Goal: Information Seeking & Learning: Learn about a topic

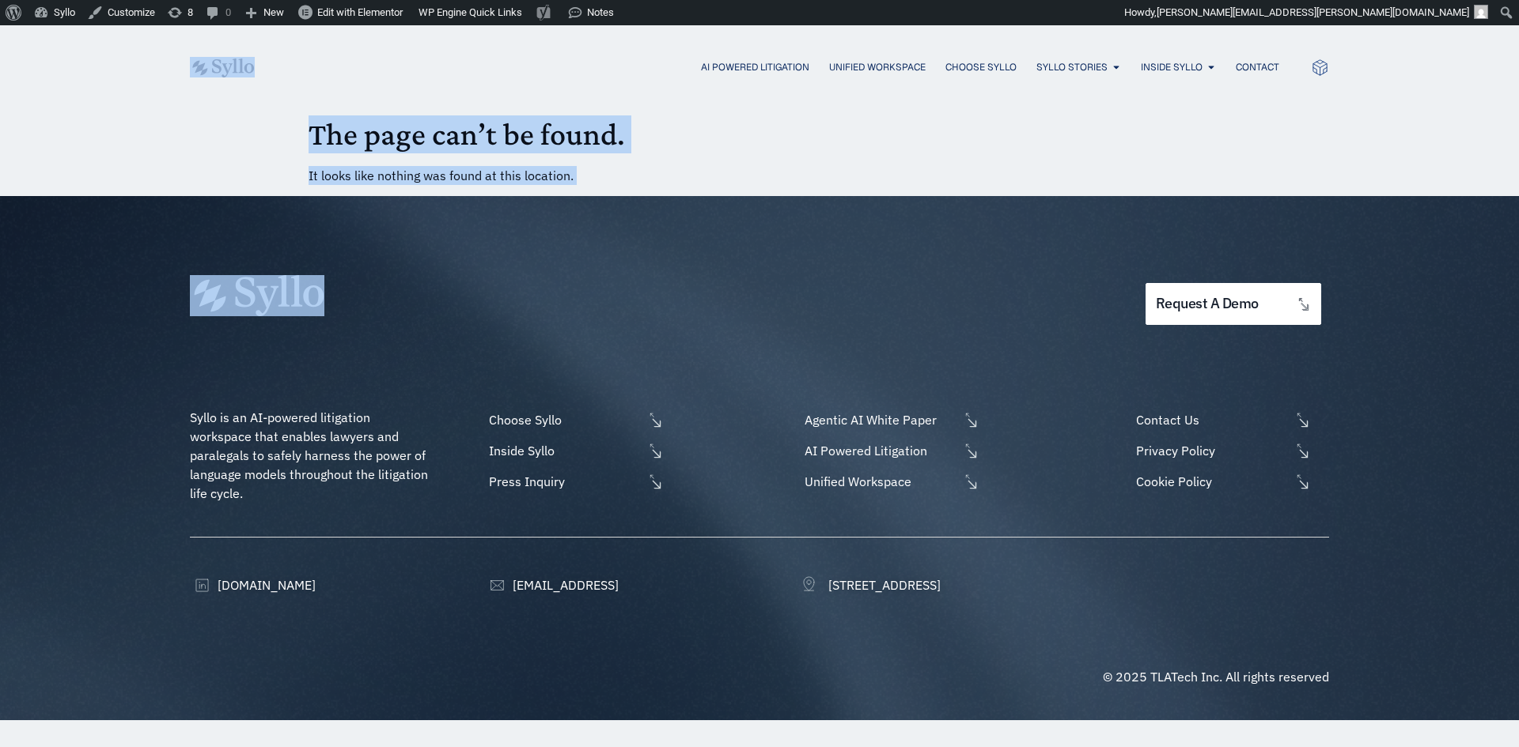
drag, startPoint x: 205, startPoint y: 138, endPoint x: 496, endPoint y: 199, distance: 297.4
click at [496, 199] on body "About WordPress About WordPress Get Involved WordPress.org Documentation Learn …" at bounding box center [759, 372] width 1519 height 695
drag, startPoint x: 590, startPoint y: 176, endPoint x: 370, endPoint y: 140, distance: 222.9
click at [588, 176] on p "It looks like nothing was found at this location." at bounding box center [759, 175] width 902 height 19
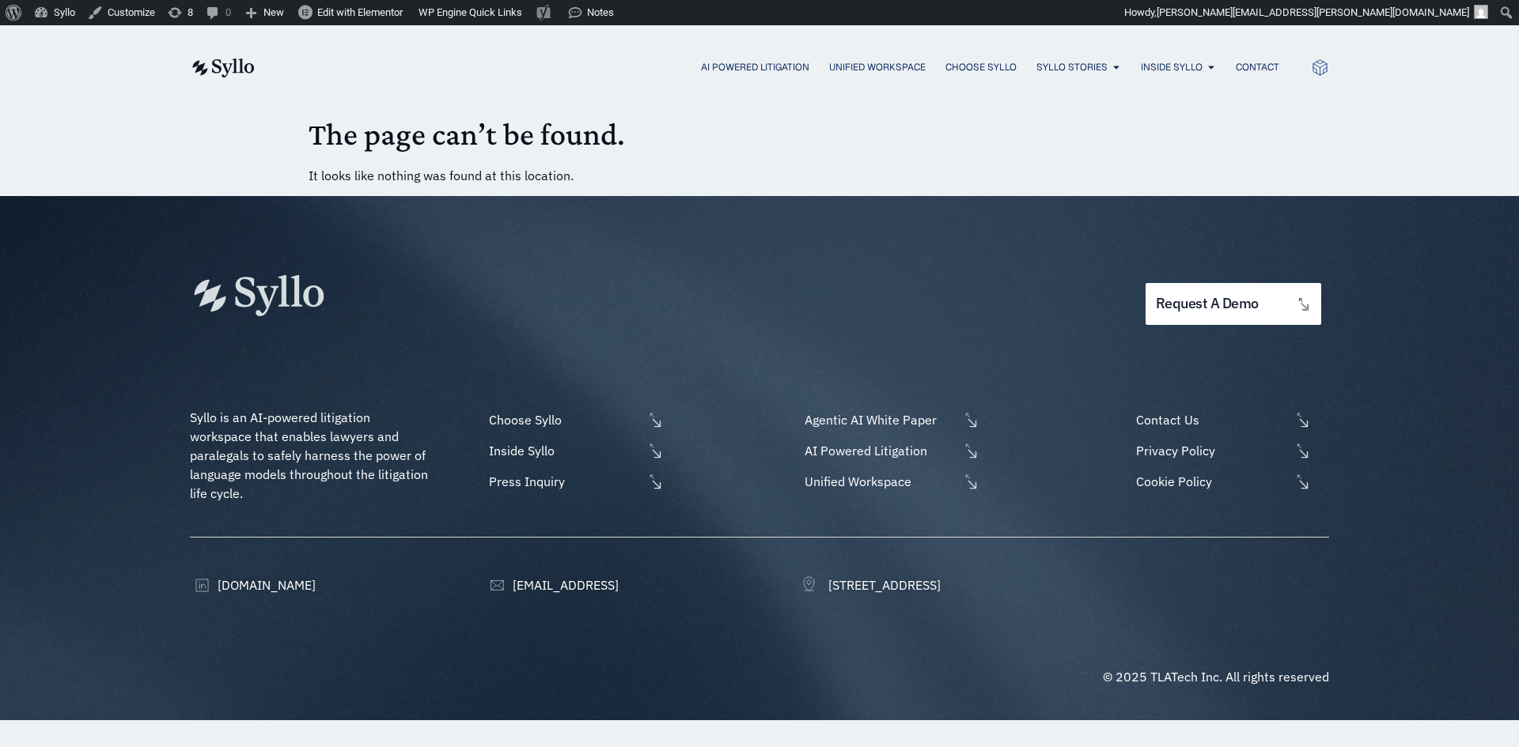
click at [113, 109] on div "AI Powered Litigation Unified Workspace Choose Syllo Syllo Stories Close Syllo …" at bounding box center [759, 67] width 1519 height 84
drag, startPoint x: 190, startPoint y: 54, endPoint x: 377, endPoint y: 123, distance: 199.2
click at [371, 120] on body "About WordPress About WordPress Get Involved WordPress.org Documentation Learn …" at bounding box center [759, 372] width 1519 height 695
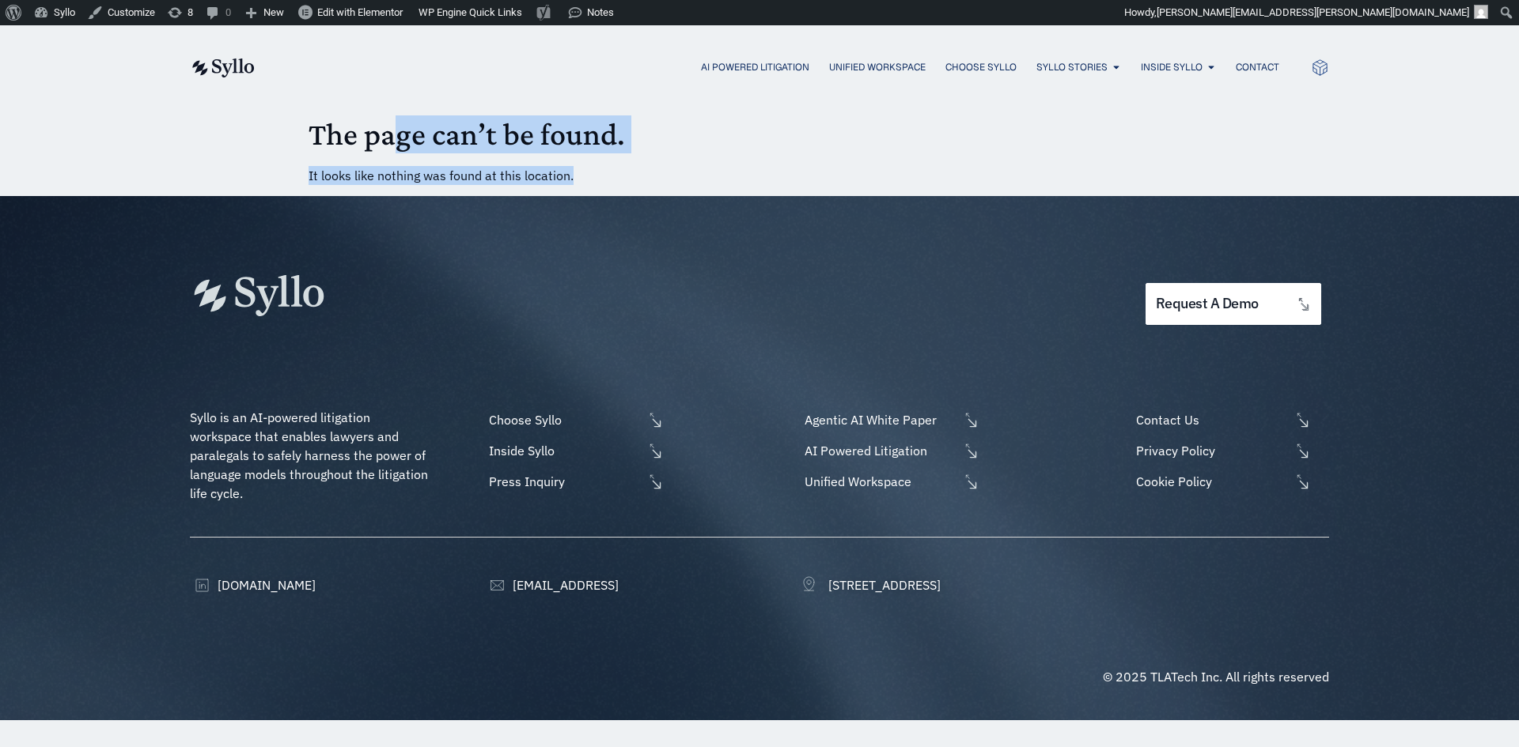
drag, startPoint x: 401, startPoint y: 149, endPoint x: 740, endPoint y: 192, distance: 341.3
click at [727, 195] on body "About WordPress About WordPress Get Involved WordPress.org Documentation Learn …" at bounding box center [759, 372] width 1519 height 695
drag, startPoint x: 294, startPoint y: 146, endPoint x: 906, endPoint y: 219, distance: 616.6
click at [907, 219] on body "About WordPress About WordPress Get Involved WordPress.org Documentation Learn …" at bounding box center [759, 372] width 1519 height 695
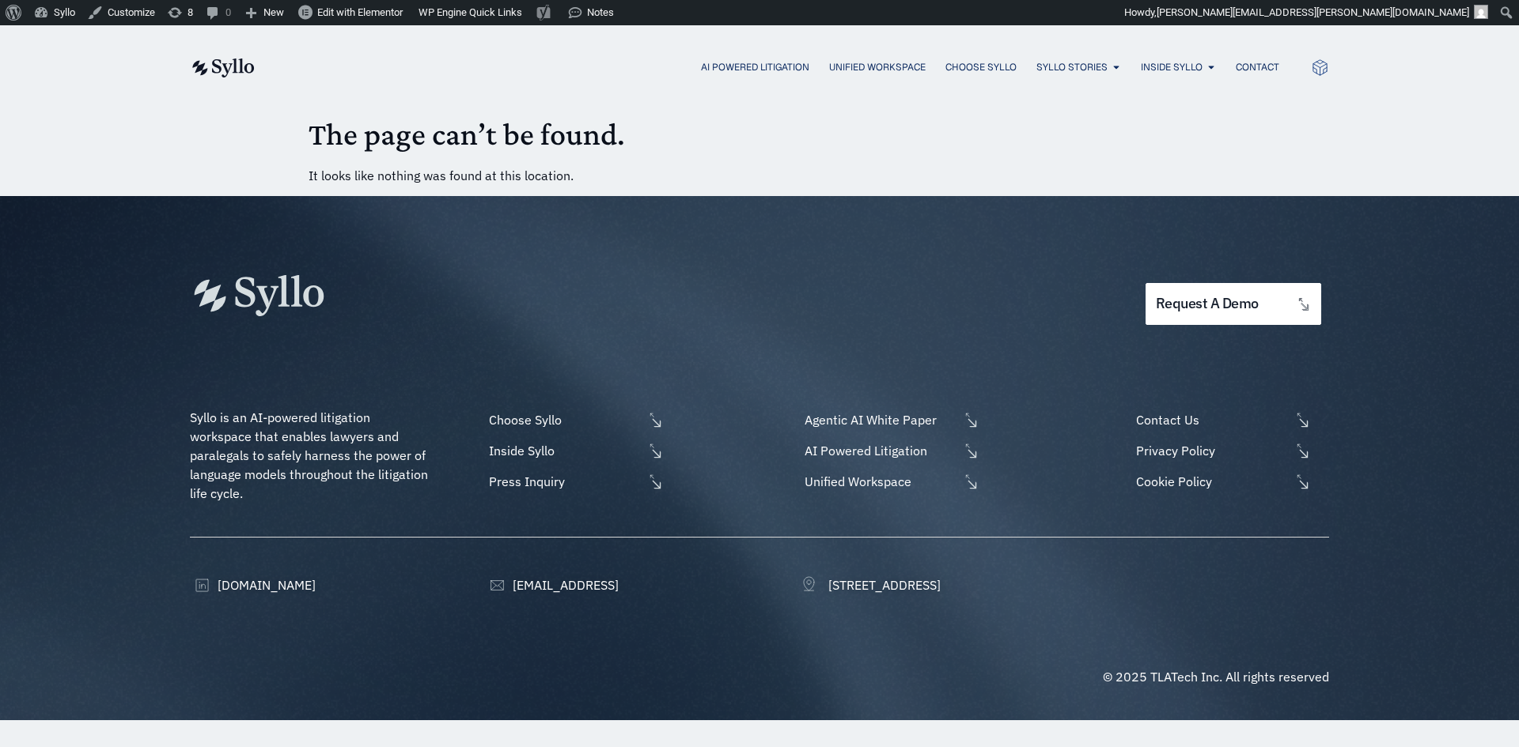
click at [164, 71] on div "AI Powered Litigation Unified Workspace Choose Syllo Syllo Stories Close Syllo …" at bounding box center [759, 67] width 1519 height 84
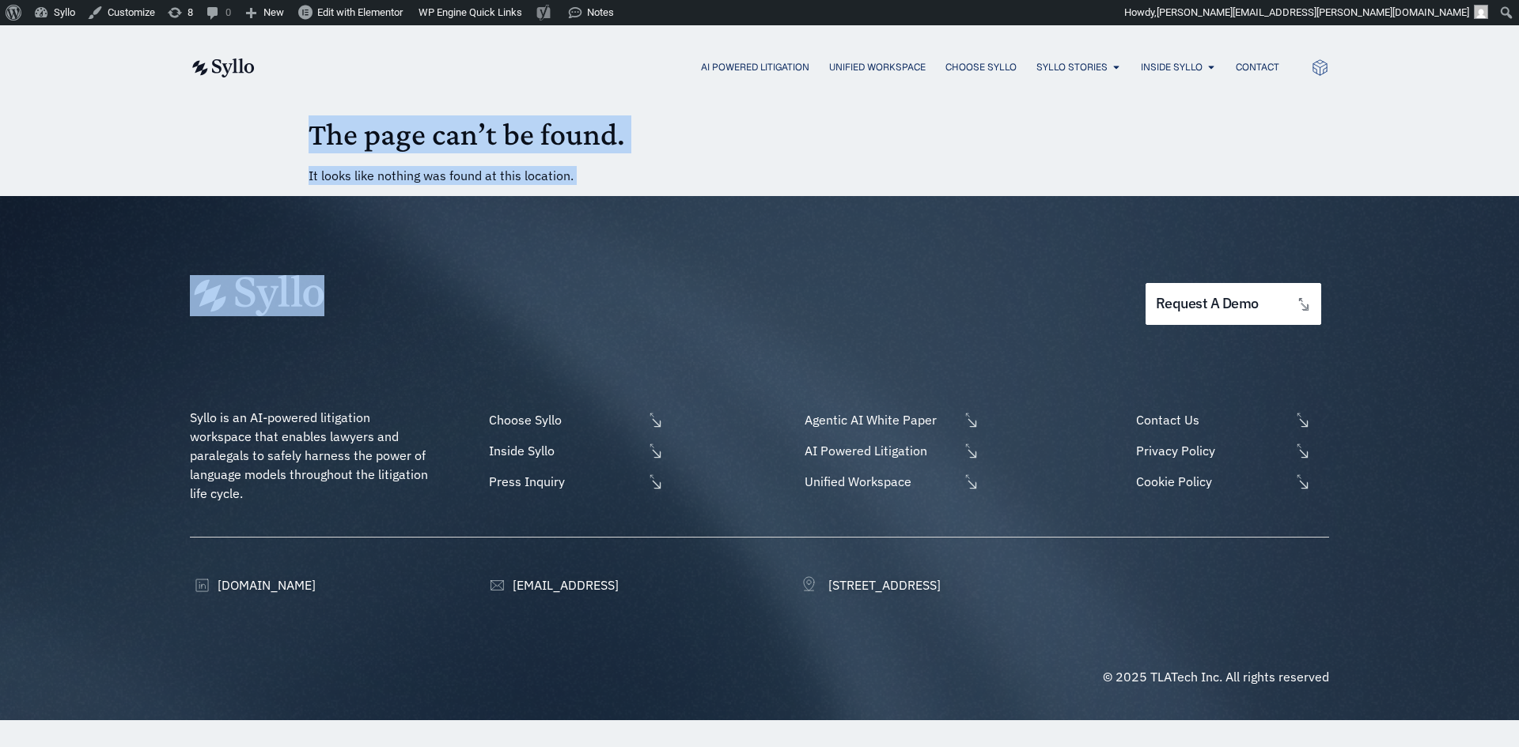
drag, startPoint x: 816, startPoint y: 211, endPoint x: 872, endPoint y: 205, distance: 56.5
click at [881, 220] on body "About WordPress About WordPress Get Involved WordPress.org Documentation Learn …" at bounding box center [759, 372] width 1519 height 695
click at [861, 218] on div "request a demo" at bounding box center [759, 264] width 1139 height 137
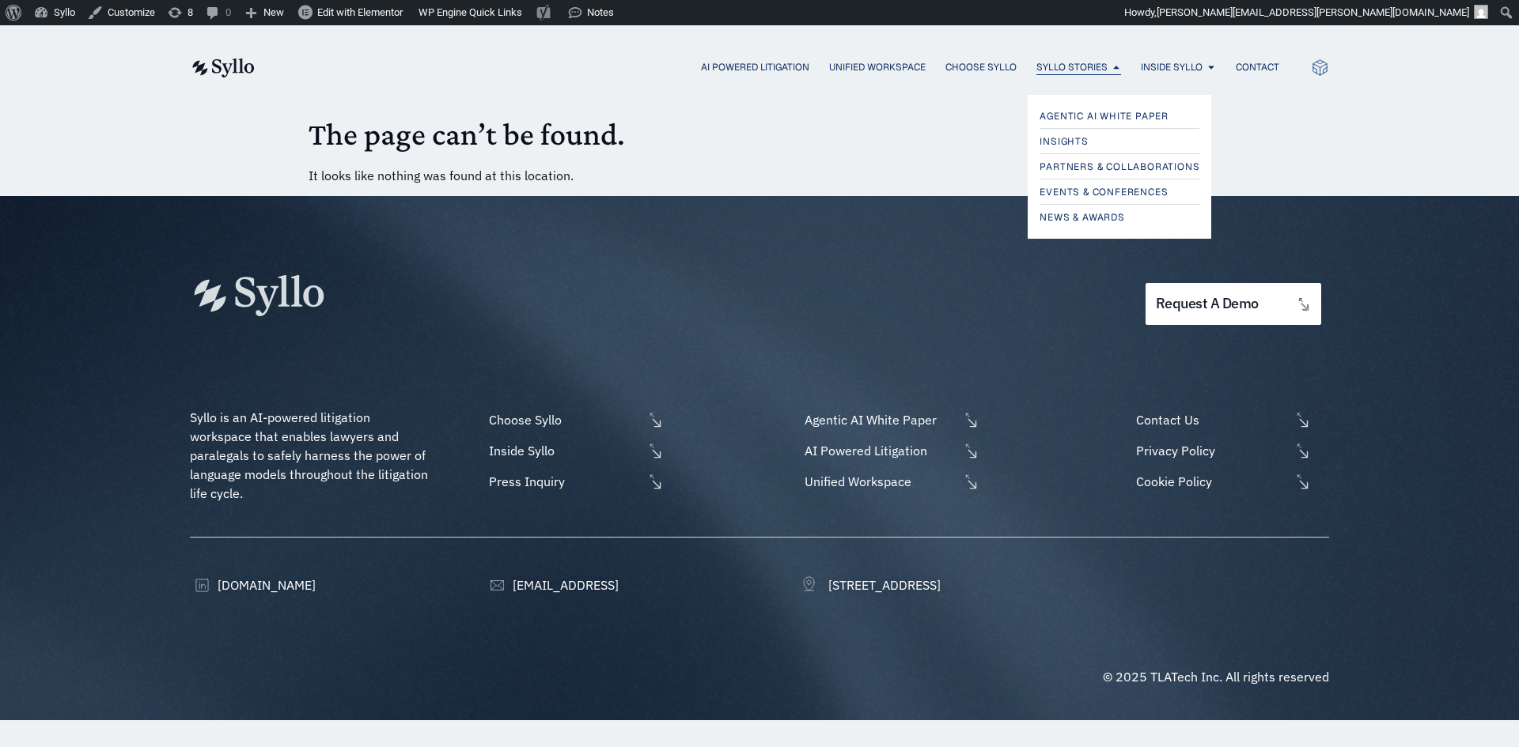
click at [1069, 70] on span "Syllo Stories" at bounding box center [1071, 67] width 71 height 14
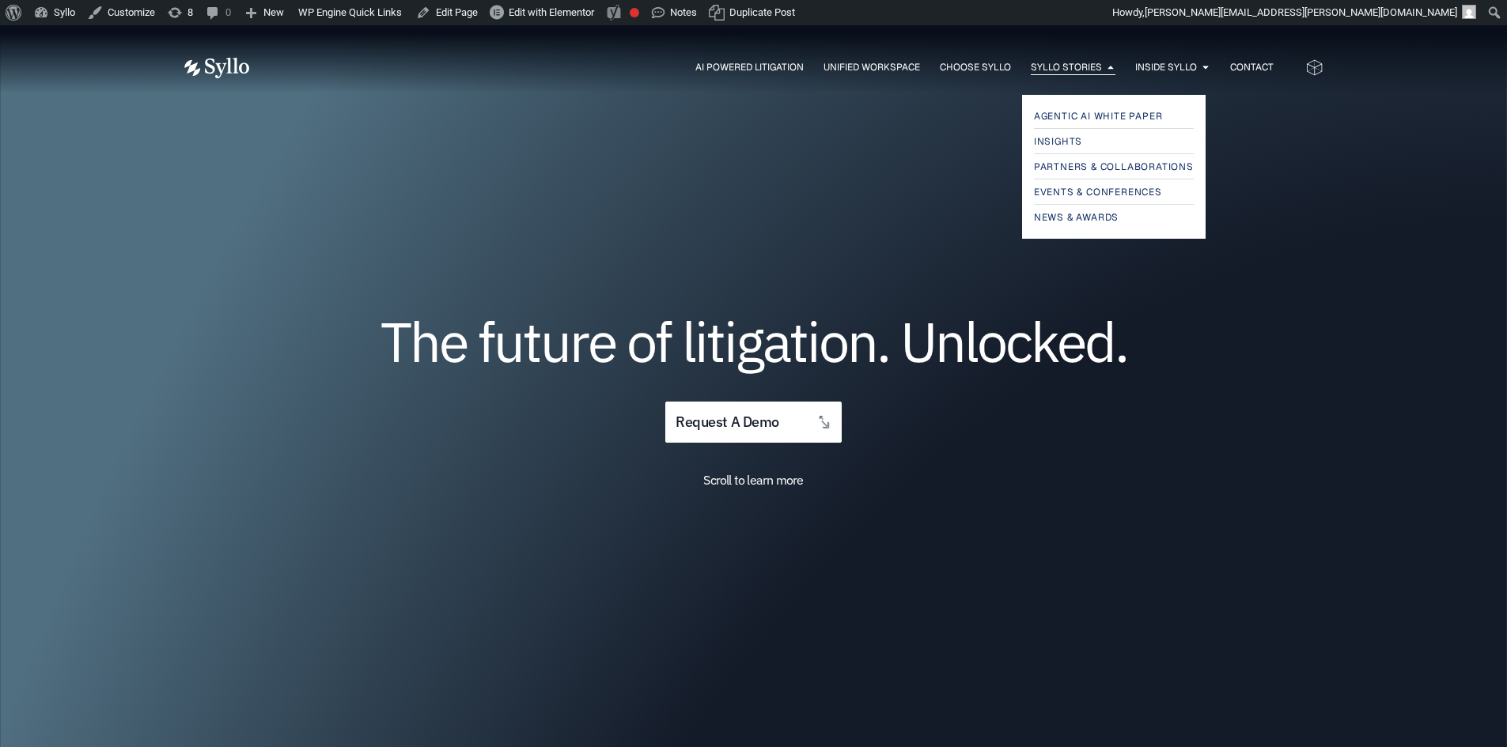
click at [1078, 71] on span "Syllo Stories" at bounding box center [1066, 67] width 71 height 14
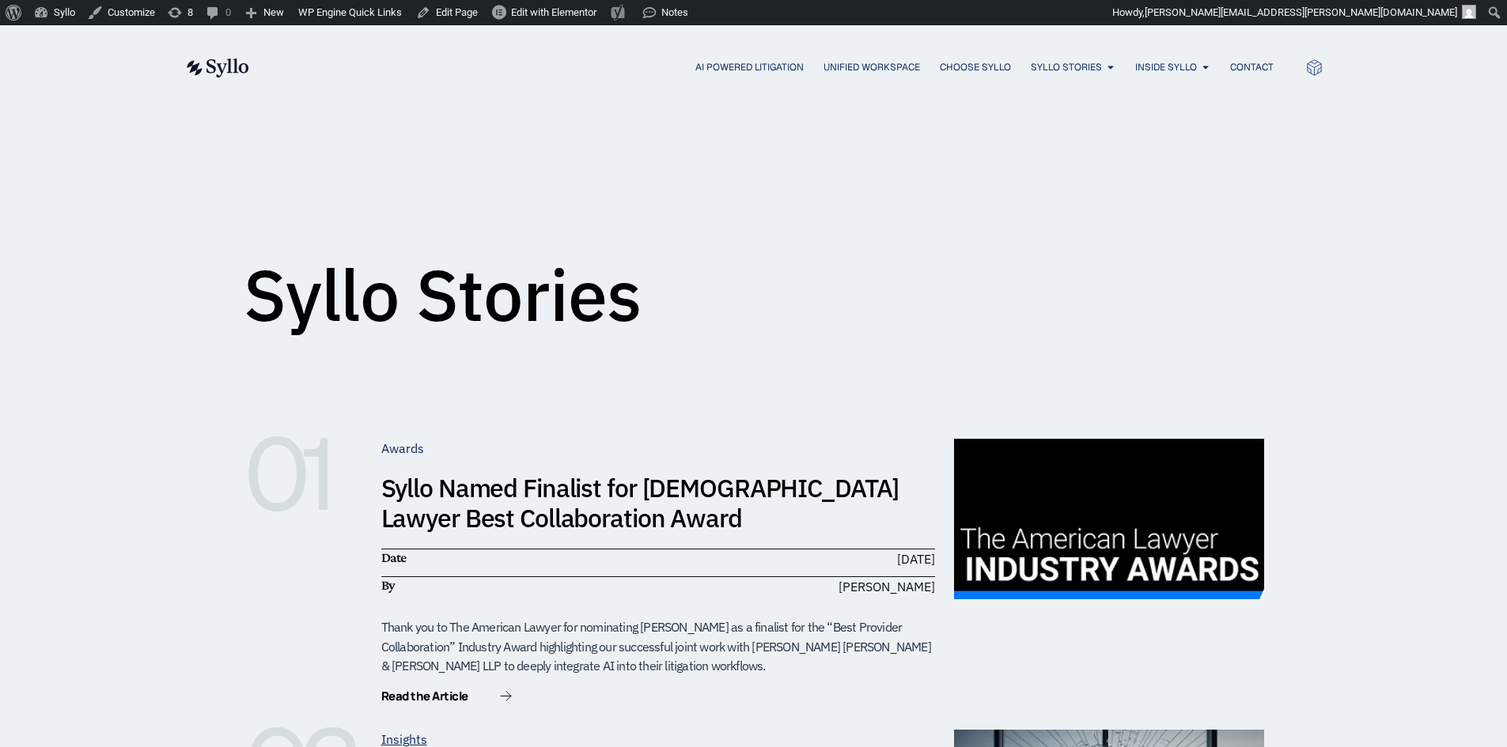
click at [400, 446] on link "Awards" at bounding box center [402, 449] width 43 height 16
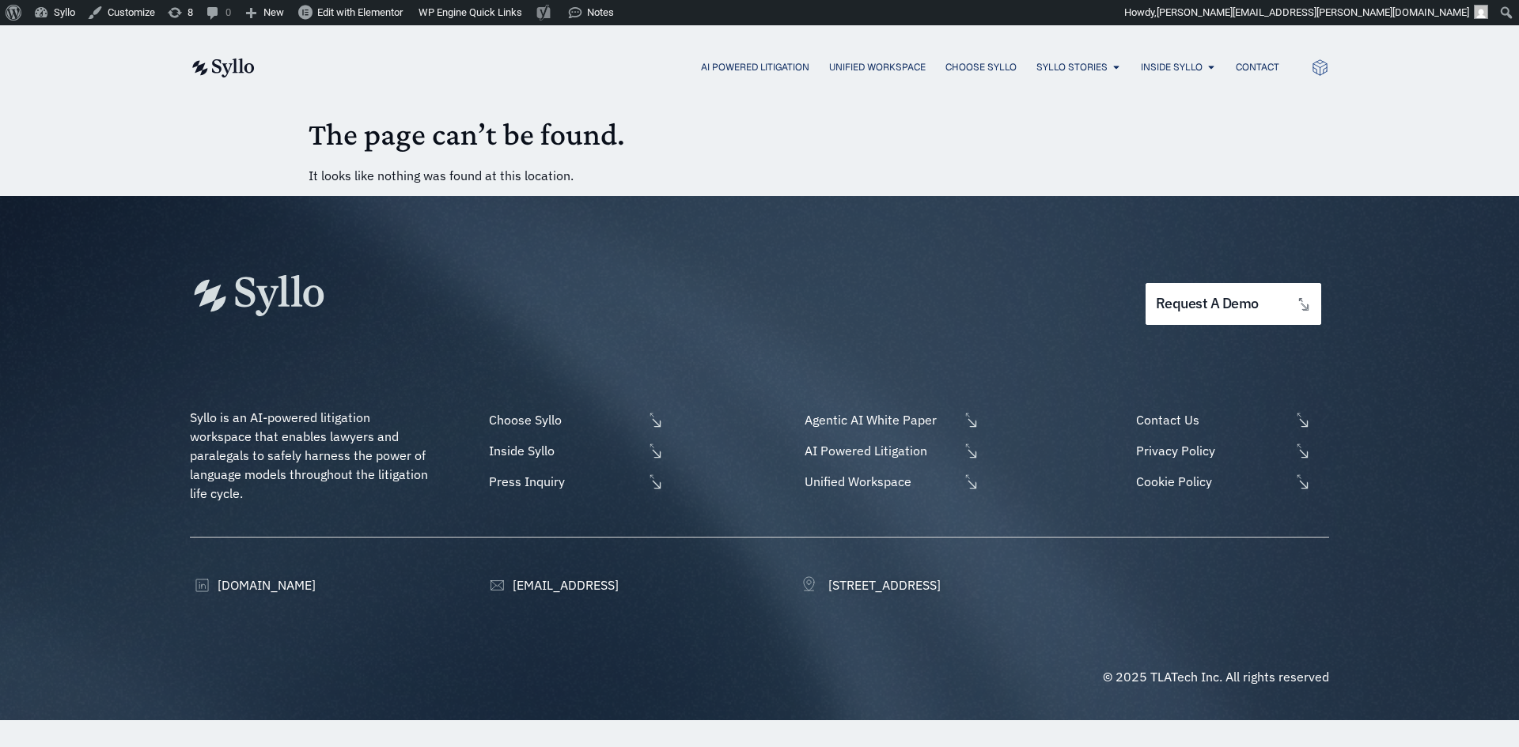
drag, startPoint x: 256, startPoint y: 115, endPoint x: 203, endPoint y: 146, distance: 60.9
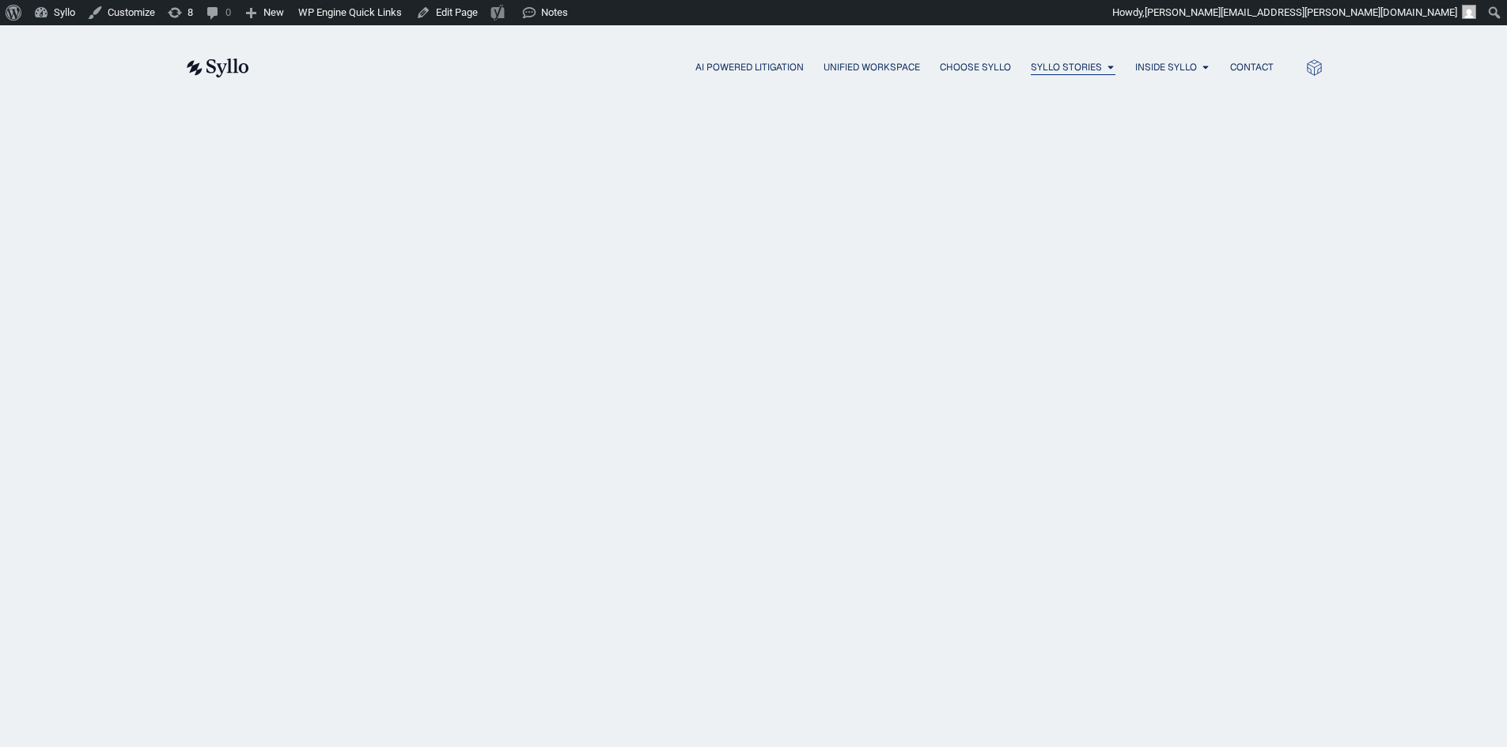
click at [1062, 67] on span "Syllo Stories" at bounding box center [1066, 67] width 71 height 14
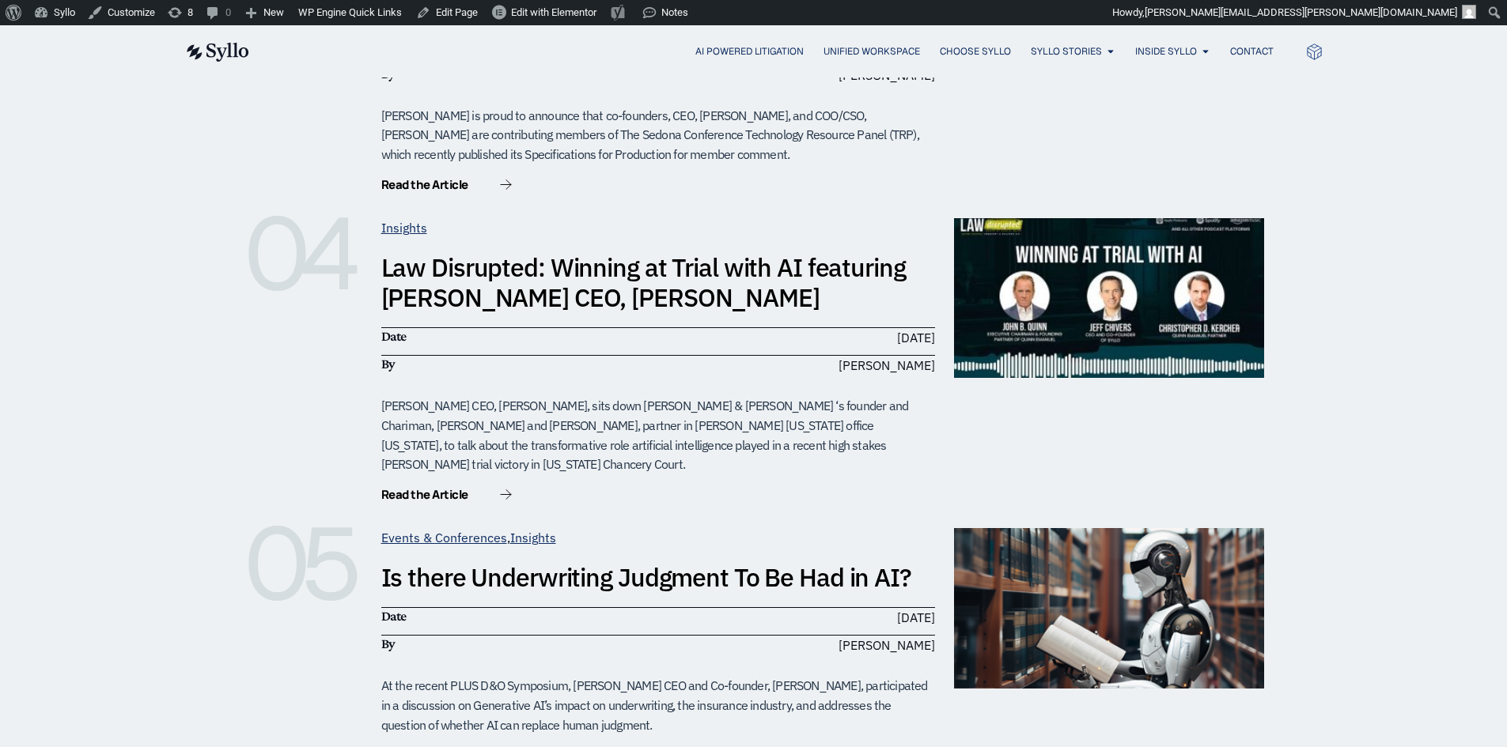
scroll to position [1424, 0]
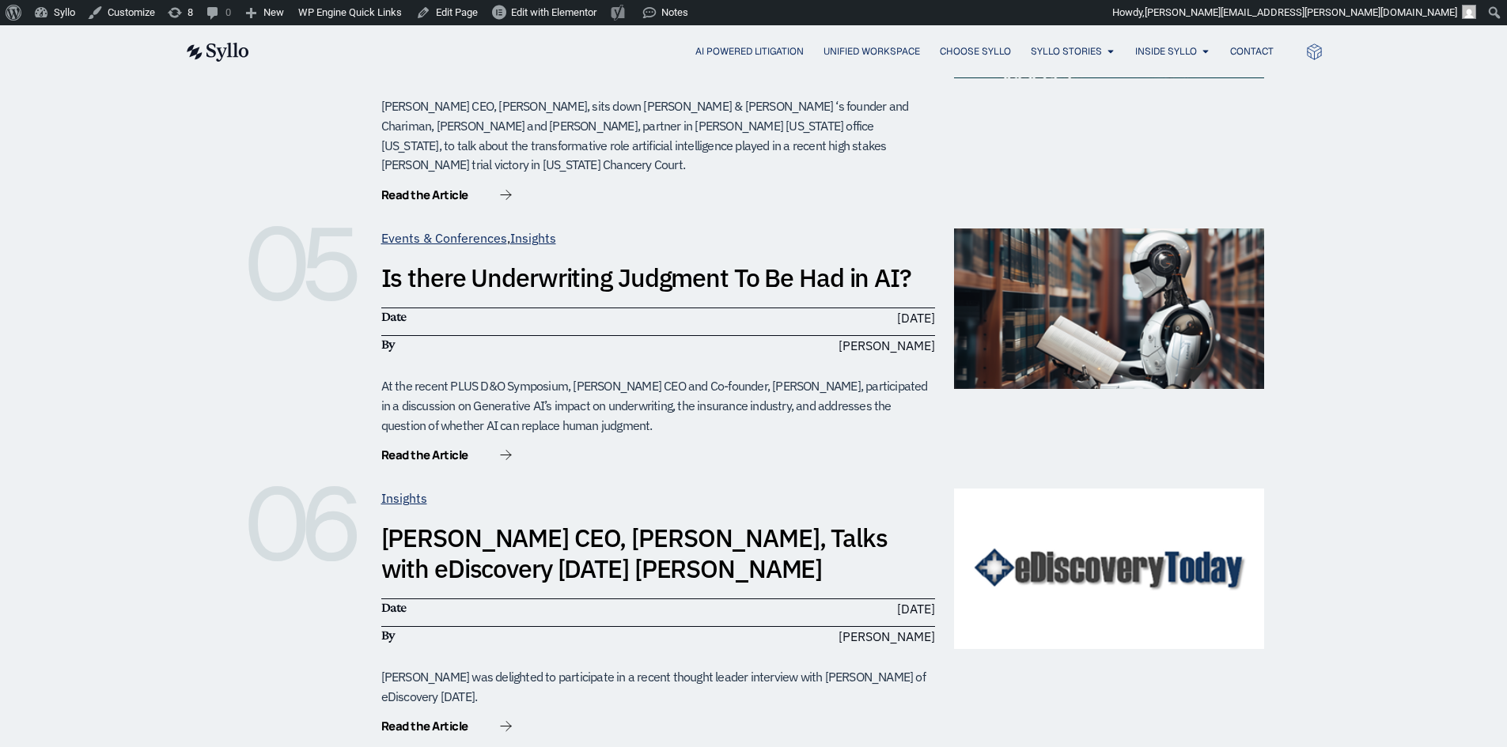
click at [747, 261] on link "Is there Underwriting Judgment To Be Had in AI?" at bounding box center [646, 277] width 530 height 33
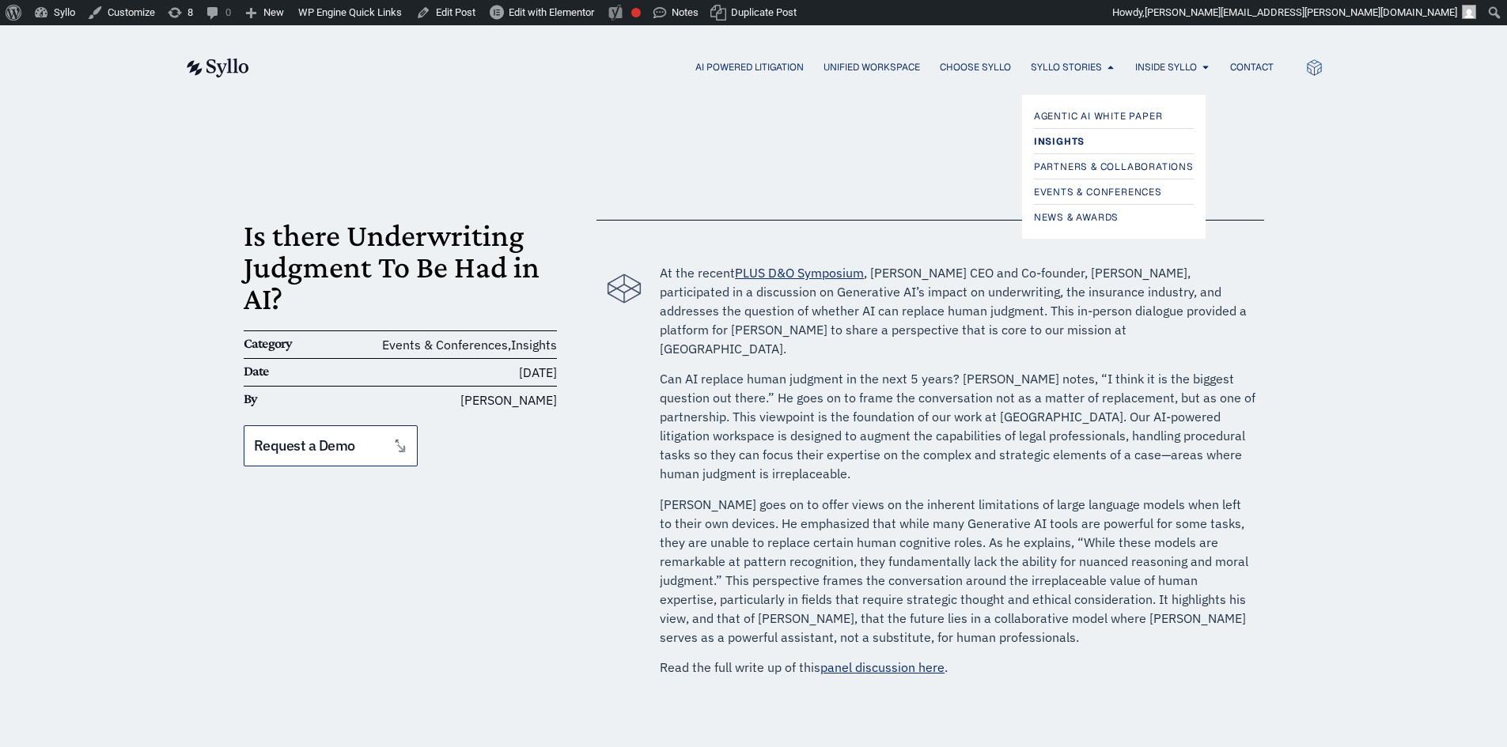
click at [1058, 144] on span "Insights" at bounding box center [1059, 141] width 51 height 19
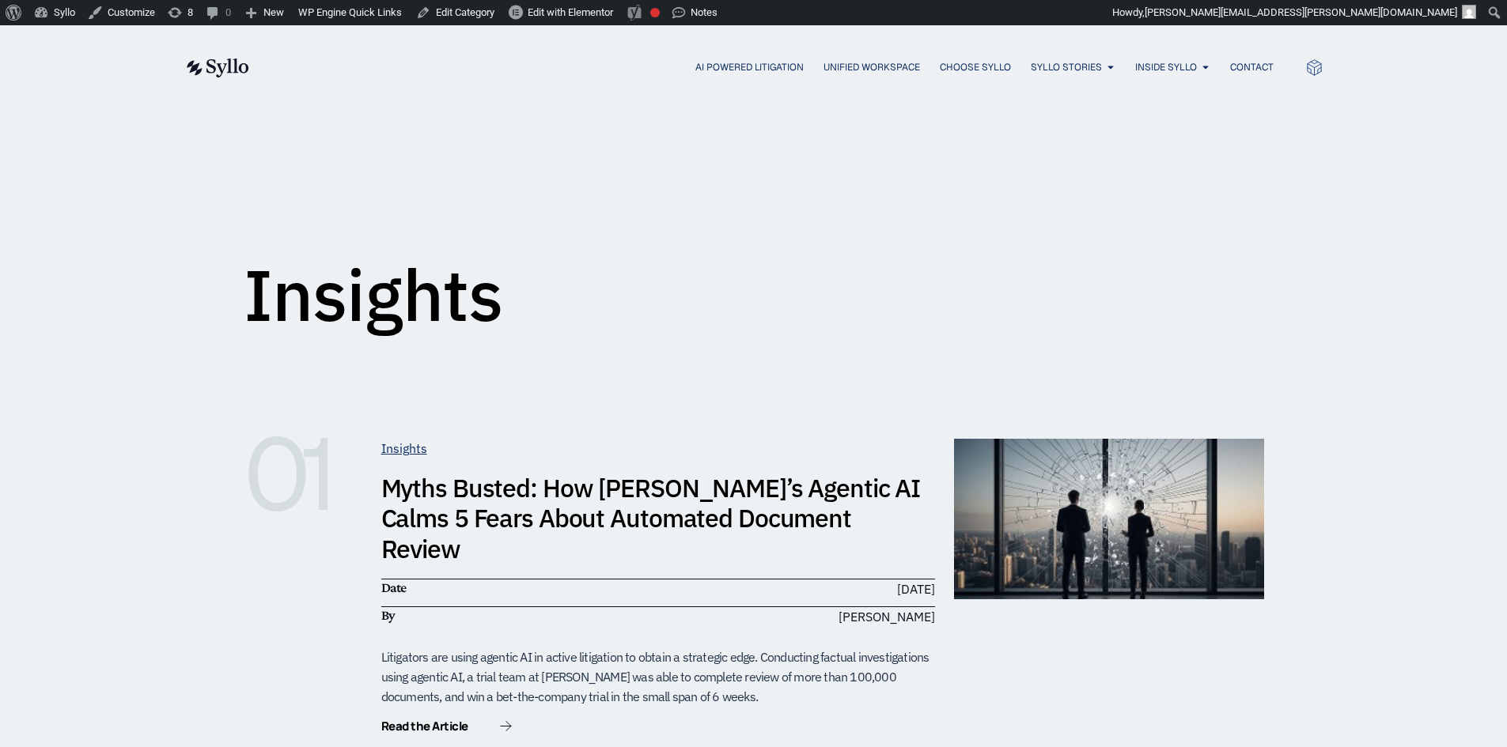
click at [515, 262] on div "Insights" at bounding box center [754, 226] width 1020 height 197
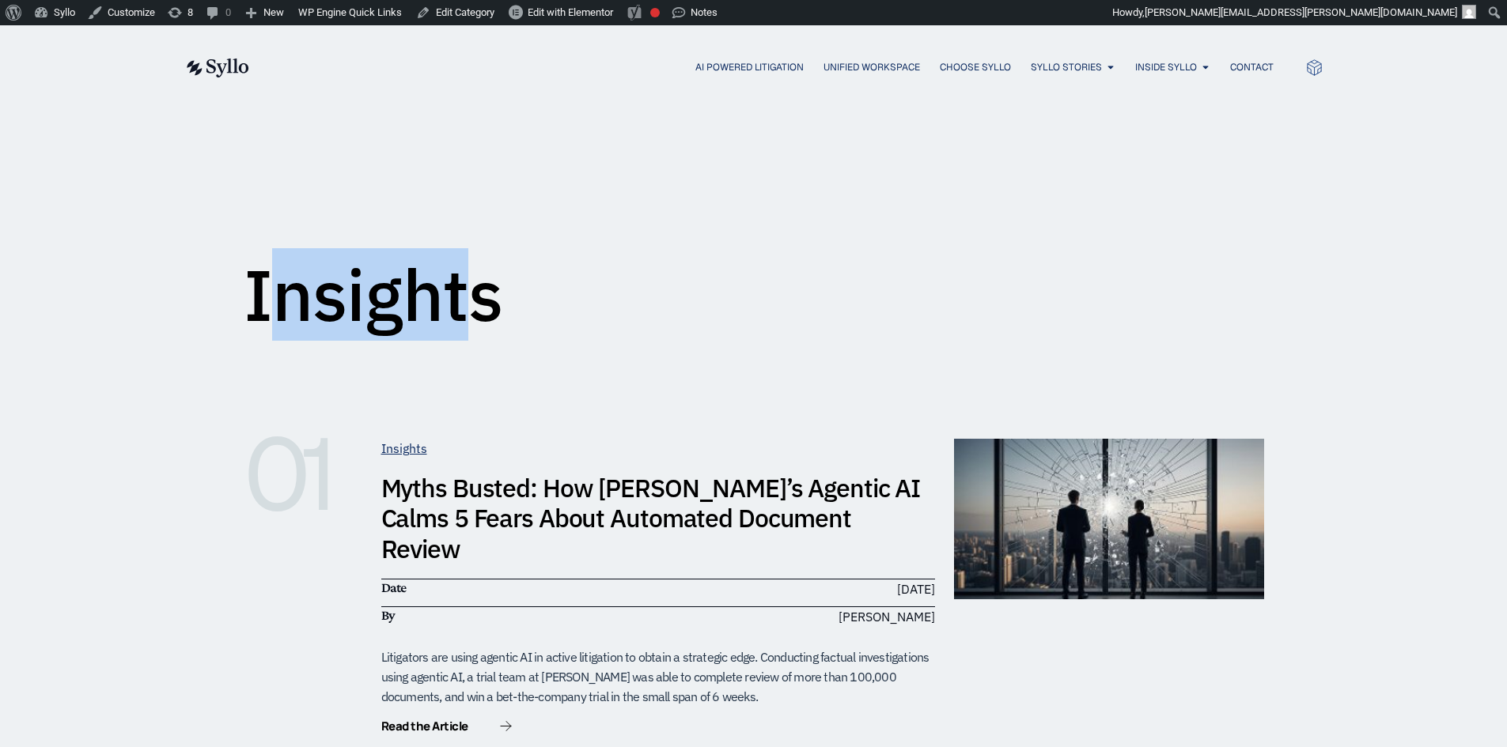
drag, startPoint x: 466, startPoint y: 286, endPoint x: 552, endPoint y: 301, distance: 87.7
click at [548, 301] on div "Insights" at bounding box center [754, 226] width 1020 height 197
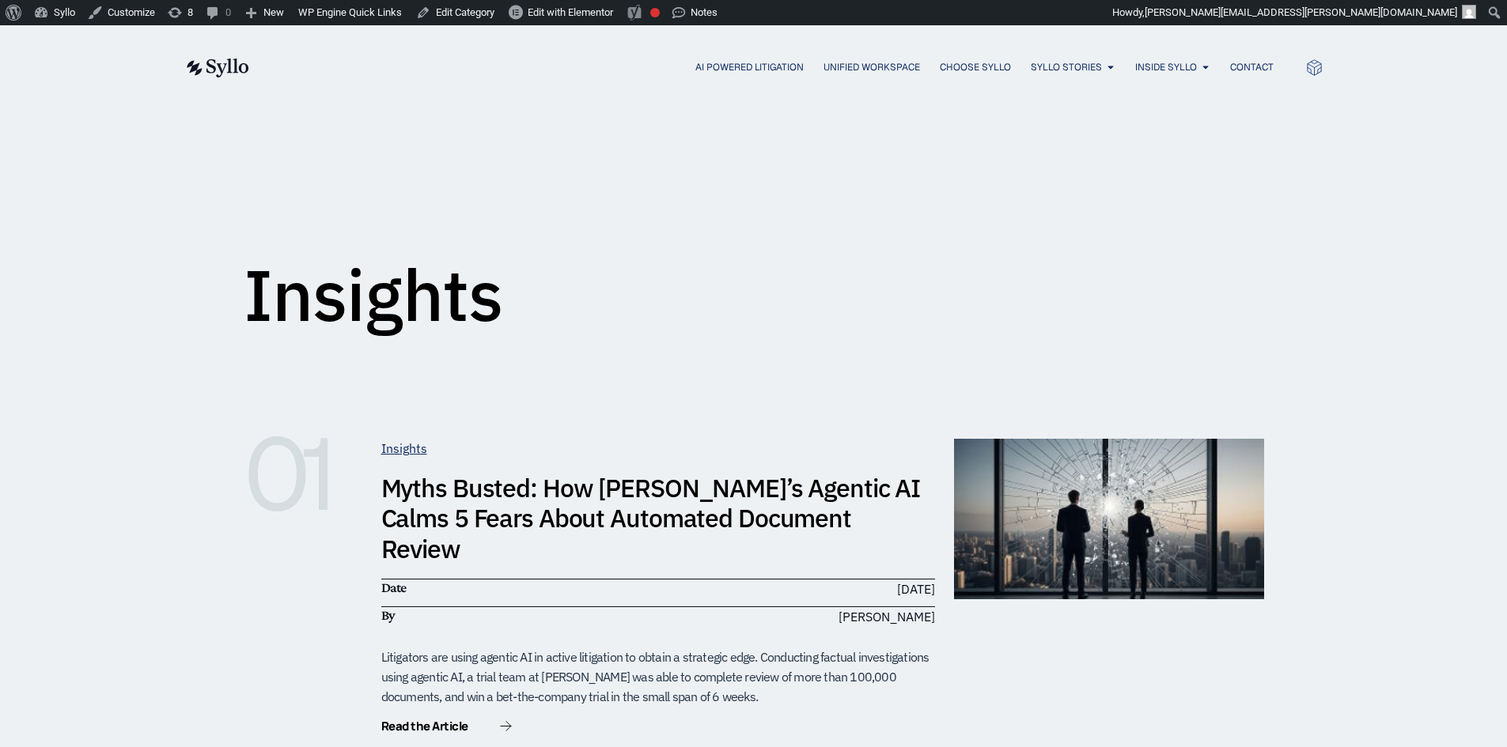
click at [2, 226] on div "Insights" at bounding box center [753, 226] width 1507 height 235
click at [369, 161] on div "Insights" at bounding box center [754, 226] width 1020 height 197
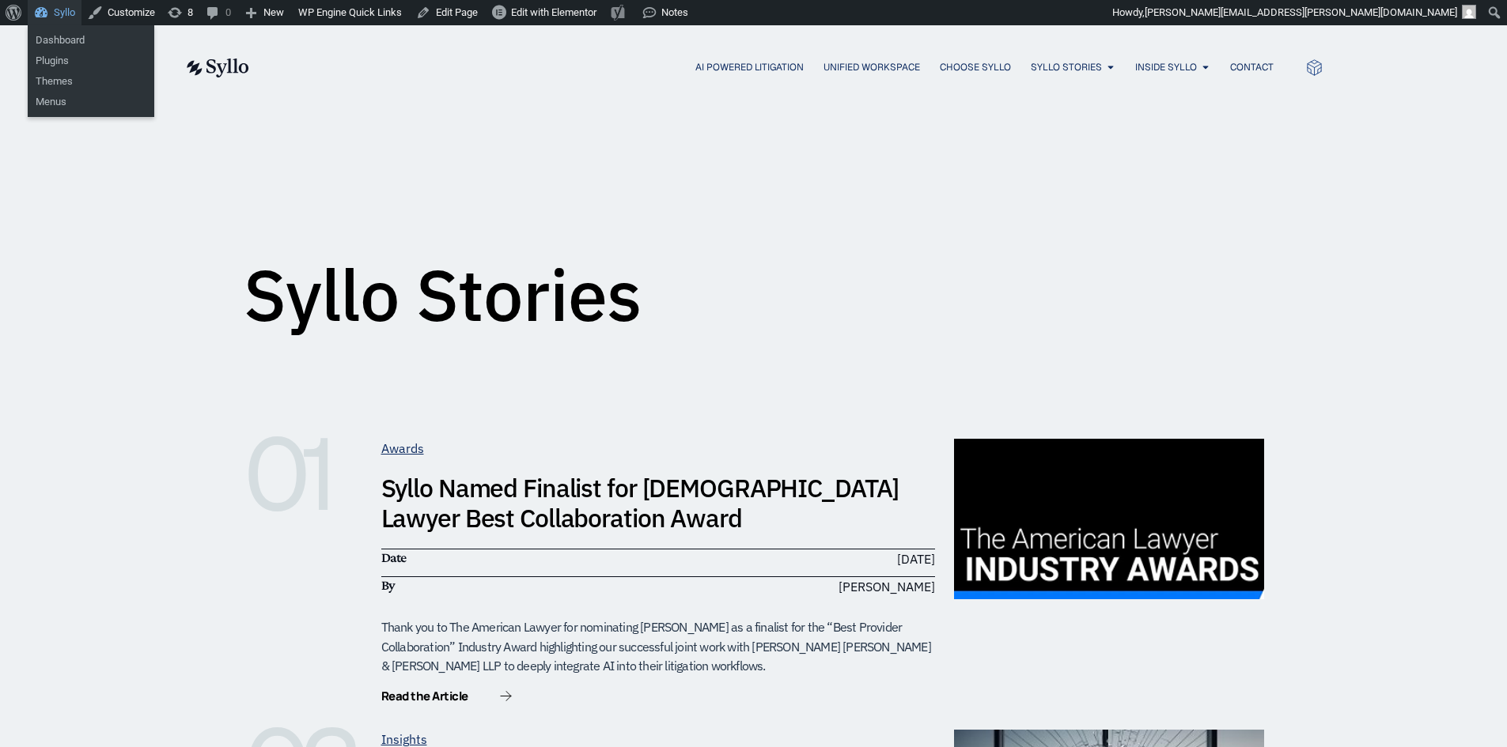
click at [62, 5] on link "Syllo" at bounding box center [55, 12] width 54 height 25
